Goal: Information Seeking & Learning: Learn about a topic

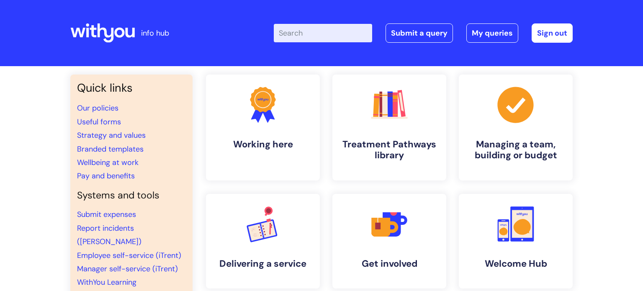
click at [322, 34] on input "Enter your search term here..." at bounding box center [323, 33] width 98 height 18
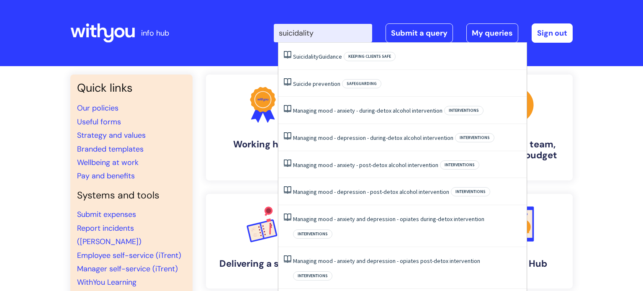
type input "suicidality"
click button "Search" at bounding box center [0, 0] width 0 height 0
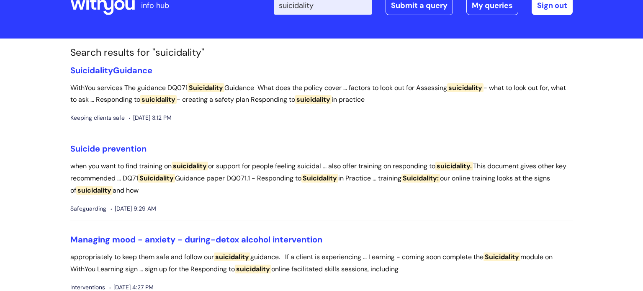
scroll to position [32, 0]
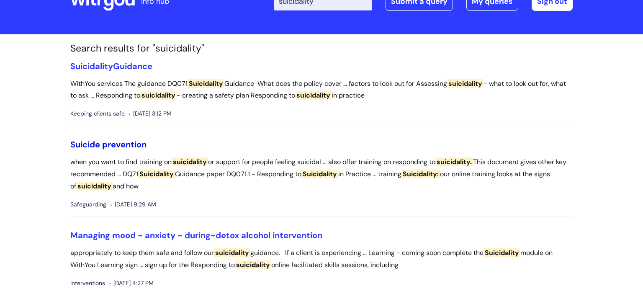
click at [108, 146] on link "Suicide prevention" at bounding box center [108, 144] width 76 height 11
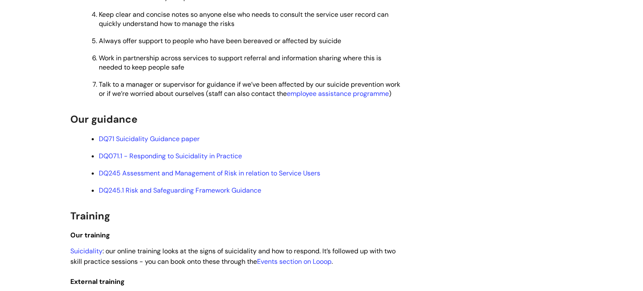
scroll to position [433, 0]
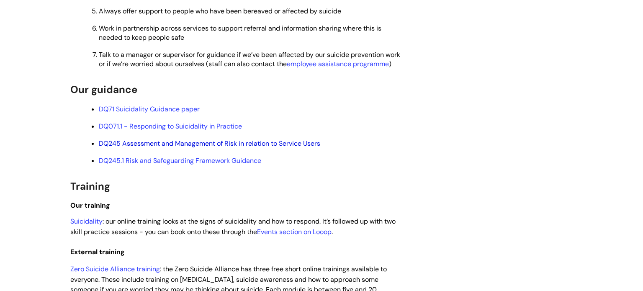
click at [170, 148] on link "DQ245 Assessment and Management of Risk in relation to Service Users" at bounding box center [209, 143] width 221 height 9
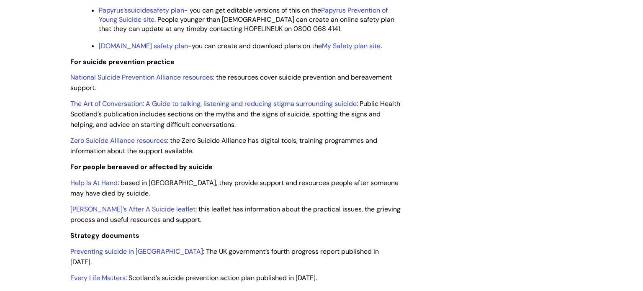
scroll to position [914, 0]
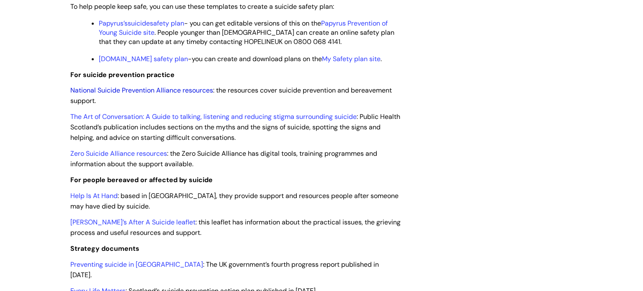
click at [156, 95] on link "National Suicide Prevention Alliance resources" at bounding box center [141, 90] width 143 height 9
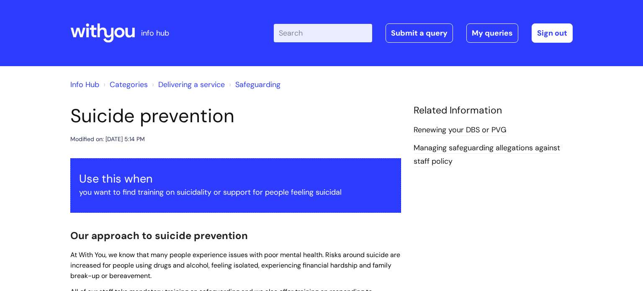
scroll to position [914, 0]
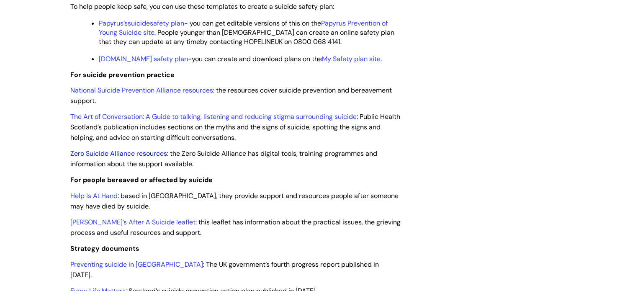
click at [130, 158] on link "Zero Suicide Alliance resources" at bounding box center [118, 153] width 97 height 9
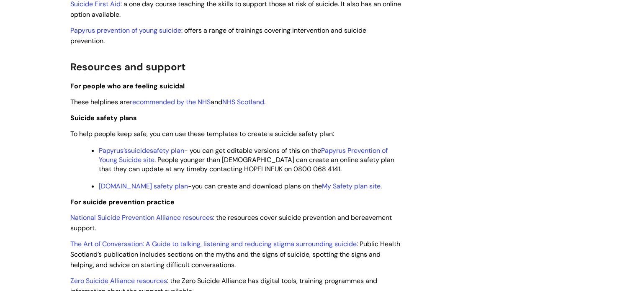
scroll to position [786, 0]
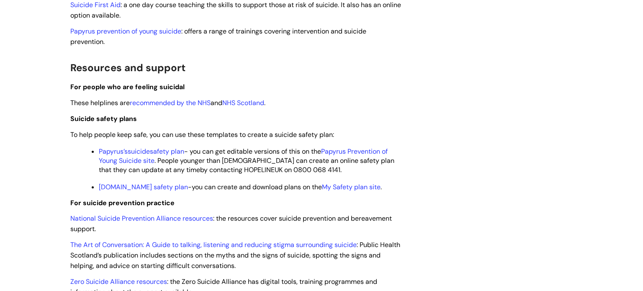
click at [140, 156] on span "suicide" at bounding box center [139, 151] width 22 height 9
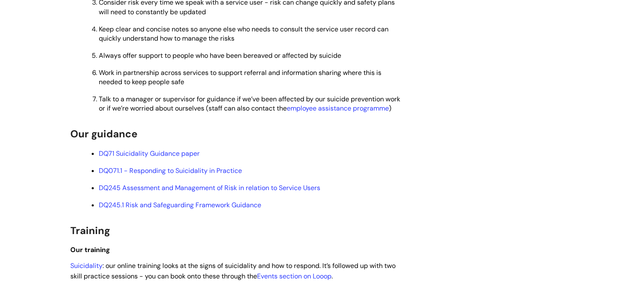
scroll to position [401, 0]
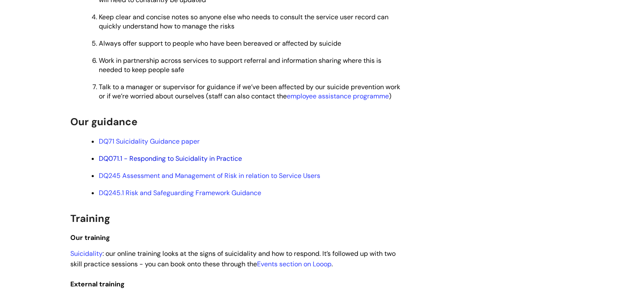
click at [168, 163] on link "DQ071.1 - Responding to Suicidality in Practice" at bounding box center [170, 158] width 143 height 9
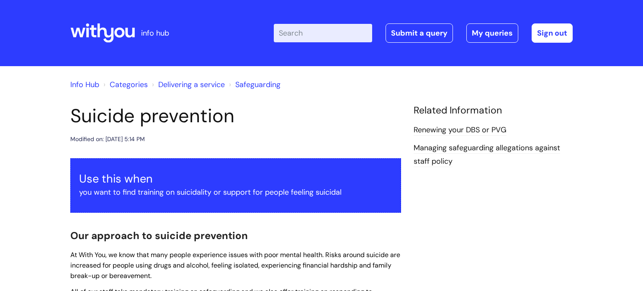
click at [261, 84] on link "Safeguarding" at bounding box center [257, 85] width 45 height 10
click at [258, 85] on link "Safeguarding" at bounding box center [257, 85] width 45 height 10
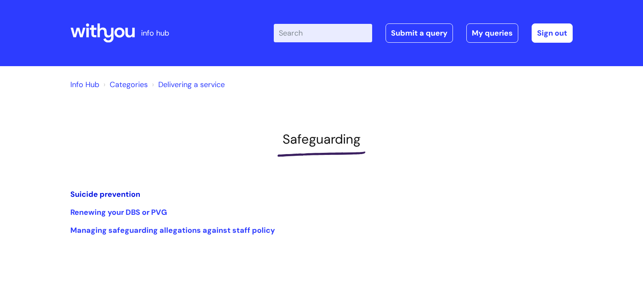
click at [115, 194] on link "Suicide prevention" at bounding box center [105, 194] width 70 height 10
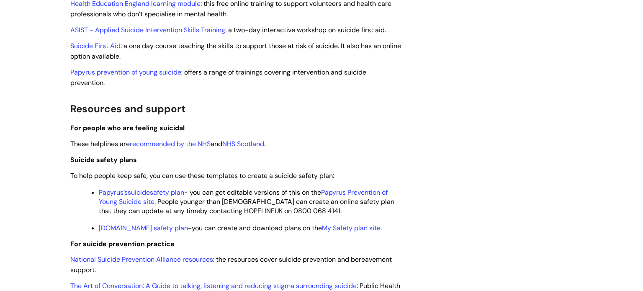
scroll to position [753, 0]
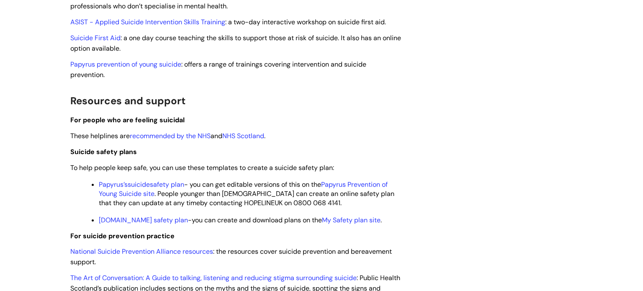
click at [146, 189] on span "suicide" at bounding box center [139, 184] width 22 height 9
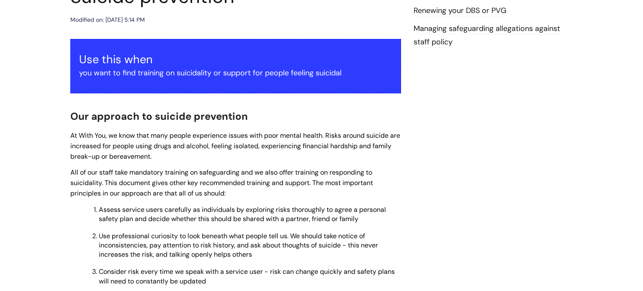
scroll to position [0, 0]
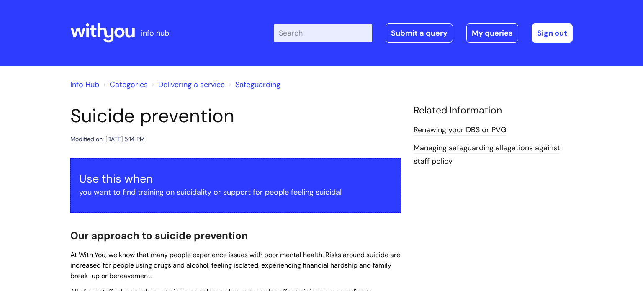
click at [301, 33] on input "Enter your search term here..." at bounding box center [323, 33] width 98 height 18
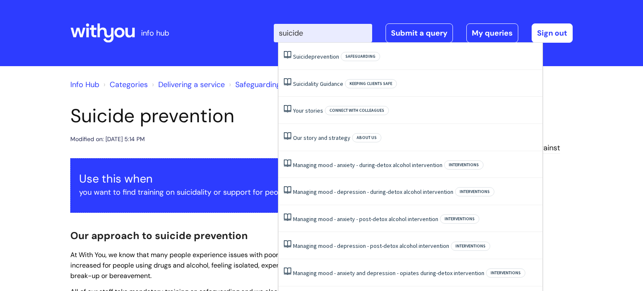
type input "suicide"
click button "Search" at bounding box center [0, 0] width 0 height 0
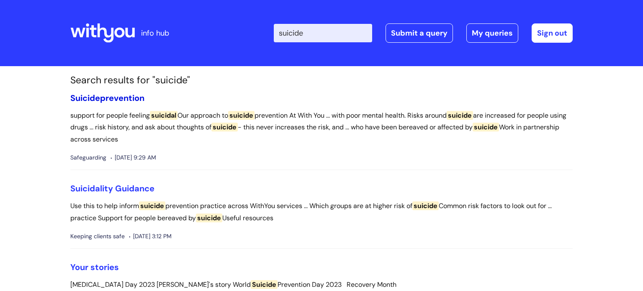
click at [113, 99] on link "Suicide prevention" at bounding box center [107, 98] width 74 height 11
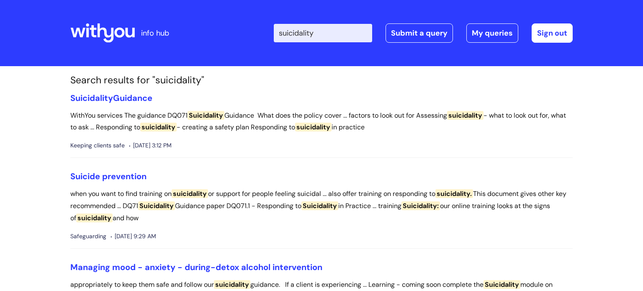
scroll to position [32, 0]
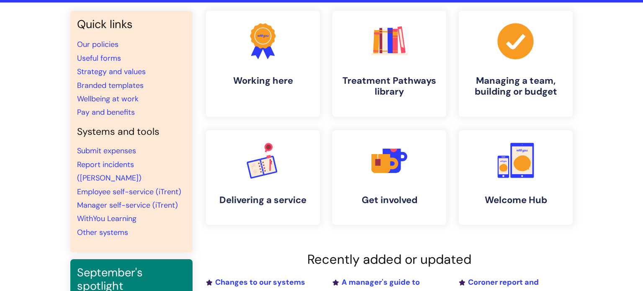
scroll to position [3, 0]
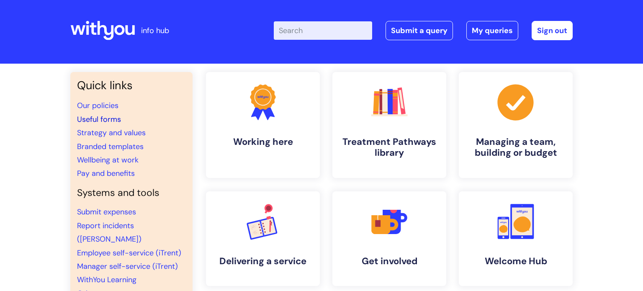
click at [98, 120] on link "Useful forms" at bounding box center [99, 119] width 44 height 10
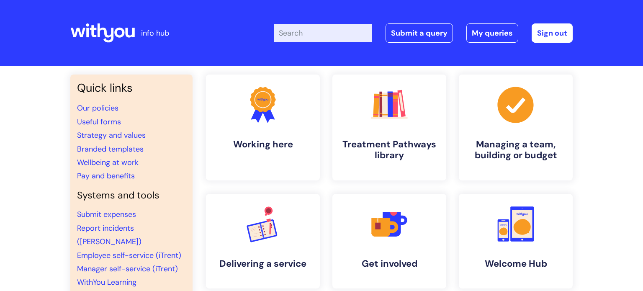
click at [309, 35] on input "Enter your search term here..." at bounding box center [323, 33] width 98 height 18
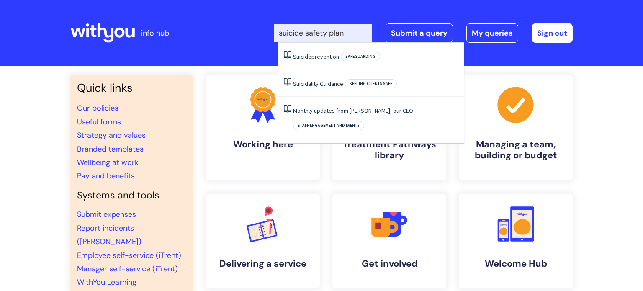
type input "suicide safety plan"
click button "Search" at bounding box center [0, 0] width 0 height 0
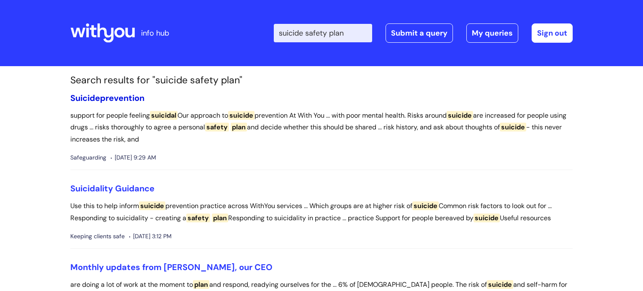
click at [103, 98] on link "Suicide prevention" at bounding box center [107, 98] width 74 height 11
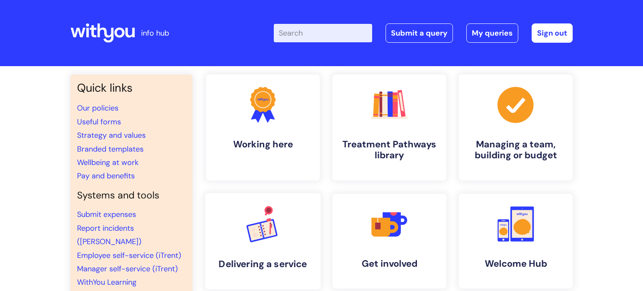
click at [267, 238] on icon at bounding box center [269, 229] width 18 height 20
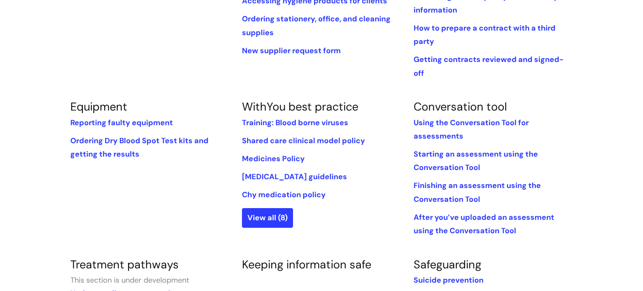
scroll to position [318, 0]
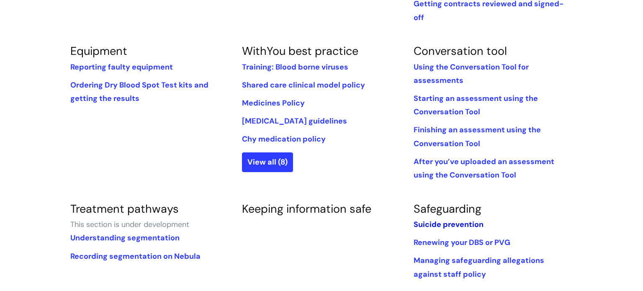
click at [457, 219] on link "Suicide prevention" at bounding box center [449, 224] width 70 height 10
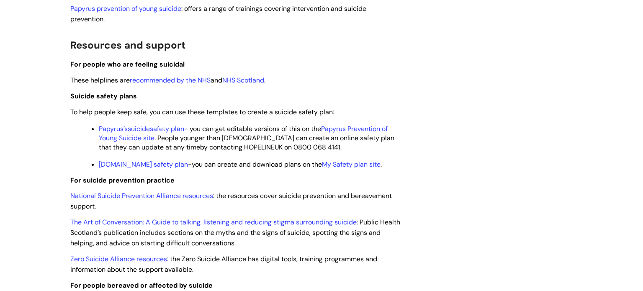
scroll to position [852, 0]
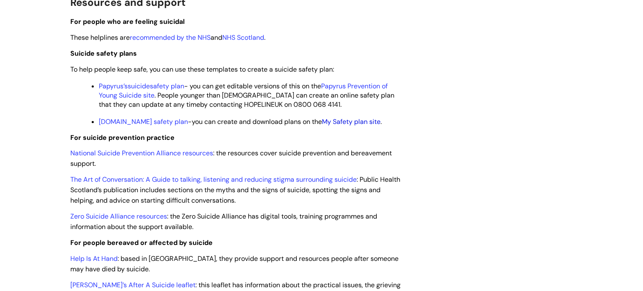
click at [350, 126] on link "My Safety plan site" at bounding box center [351, 121] width 59 height 9
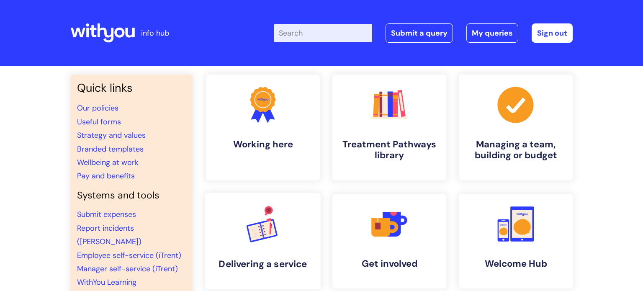
click at [286, 239] on link ".cls-1{font-family:DMSans-Bold, 'DM Sans';font-size:43.1802px;font-weight:700;}…" at bounding box center [263, 241] width 116 height 96
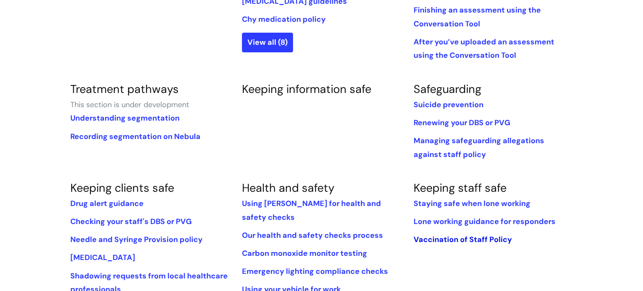
scroll to position [430, 0]
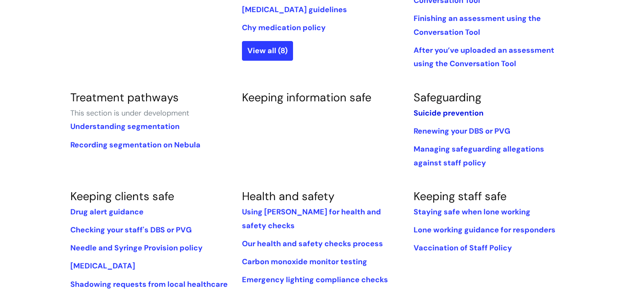
click at [450, 108] on link "Suicide prevention" at bounding box center [449, 113] width 70 height 10
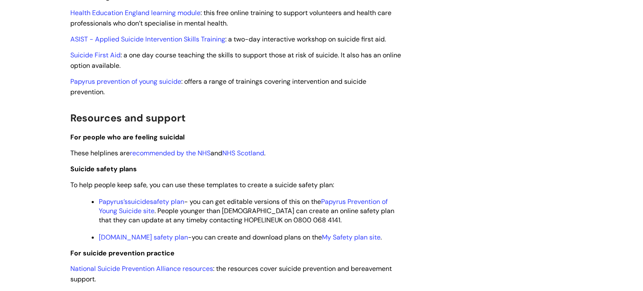
scroll to position [789, 0]
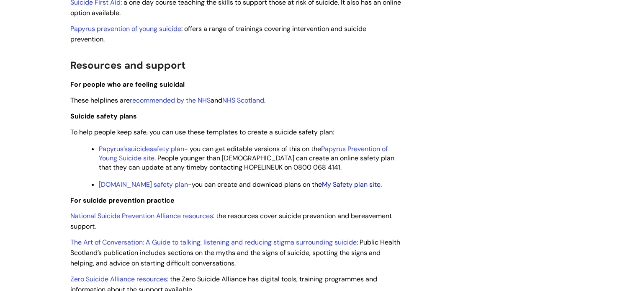
click at [346, 189] on link "My Safety plan site" at bounding box center [351, 184] width 59 height 9
